Goal: Task Accomplishment & Management: Manage account settings

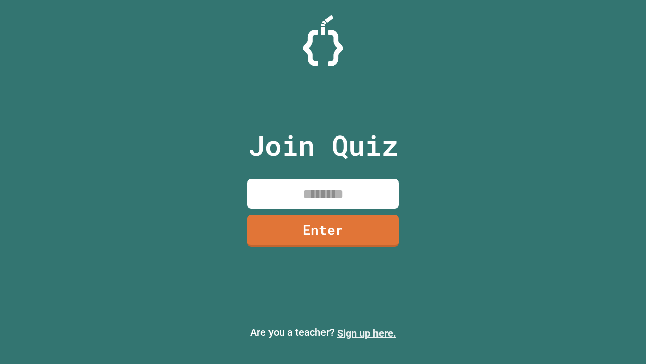
click at [367, 333] on link "Sign up here." at bounding box center [366, 333] width 59 height 12
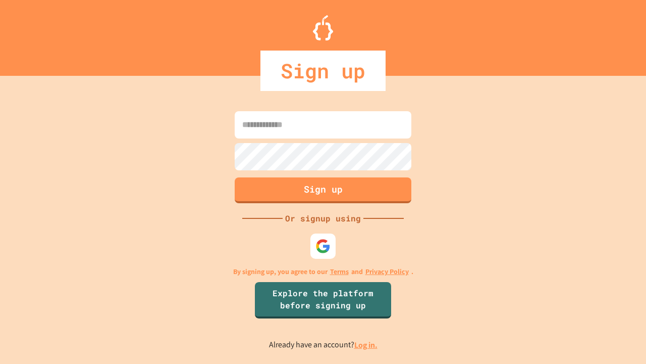
click at [367, 344] on link "Log in." at bounding box center [365, 344] width 23 height 11
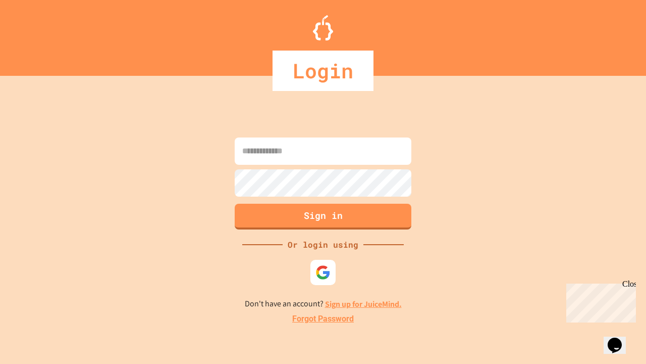
click at [323, 319] on link "Forgot Password" at bounding box center [323, 319] width 62 height 12
